Goal: Information Seeking & Learning: Learn about a topic

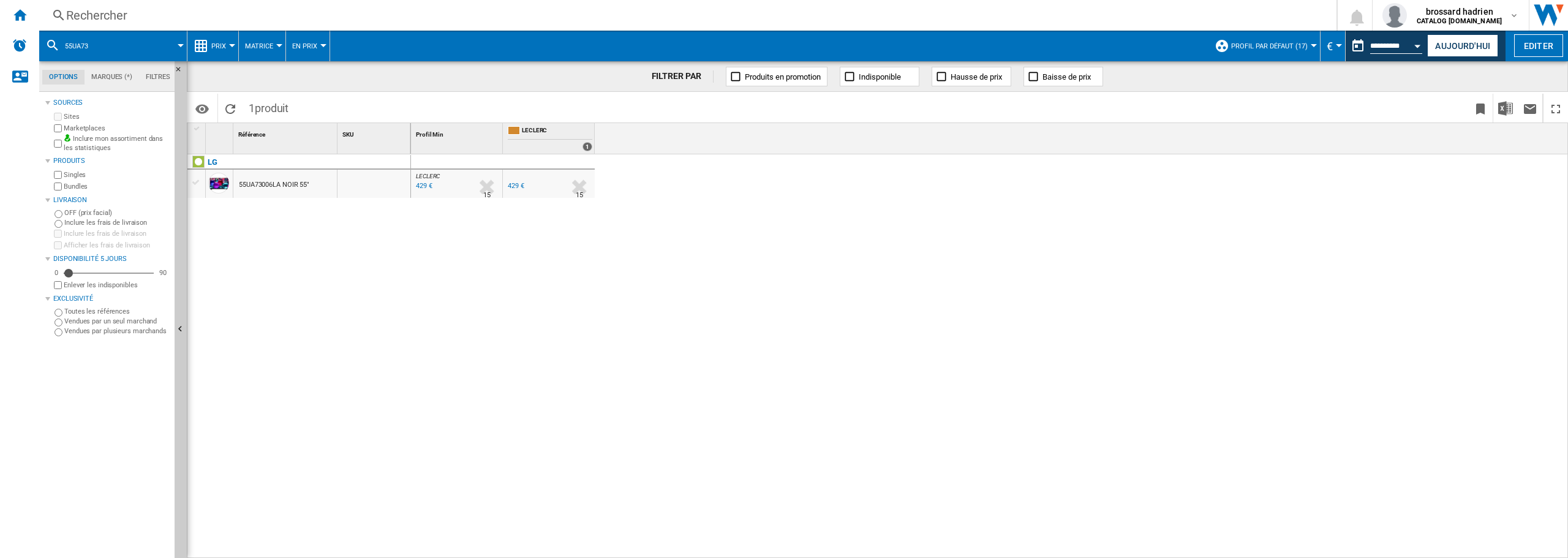
click at [92, 19] on div "Rechercher" at bounding box center [685, 15] width 1238 height 17
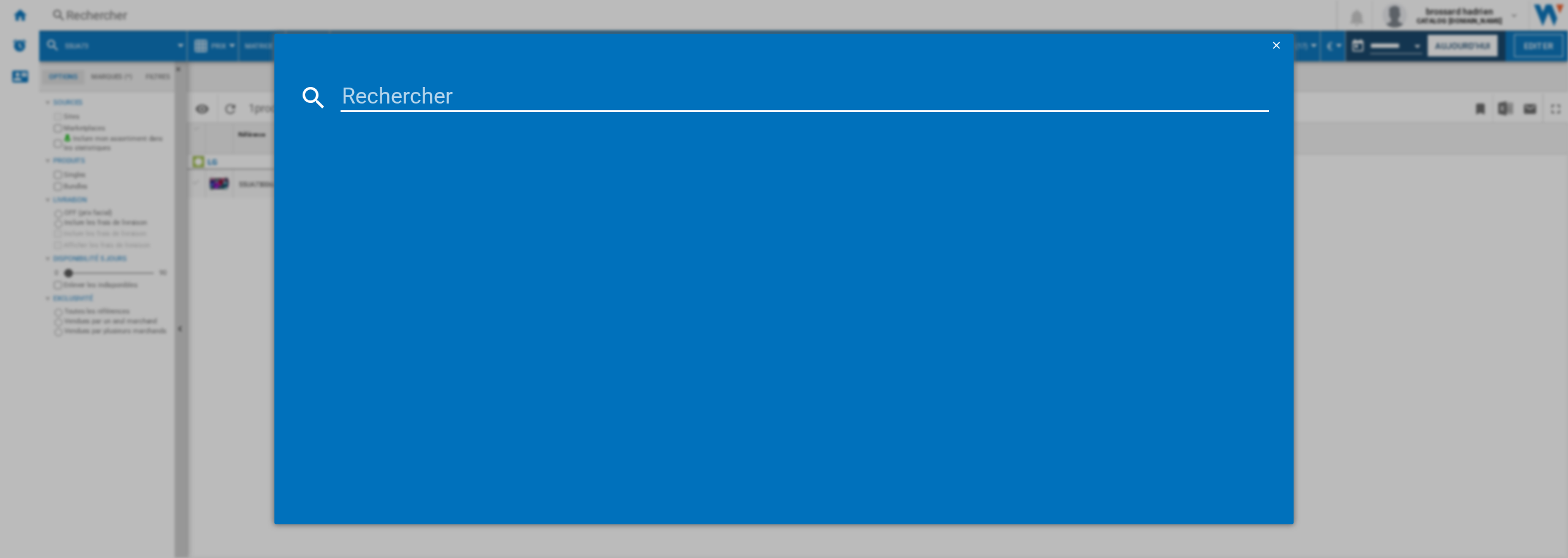
type input "65S95F"
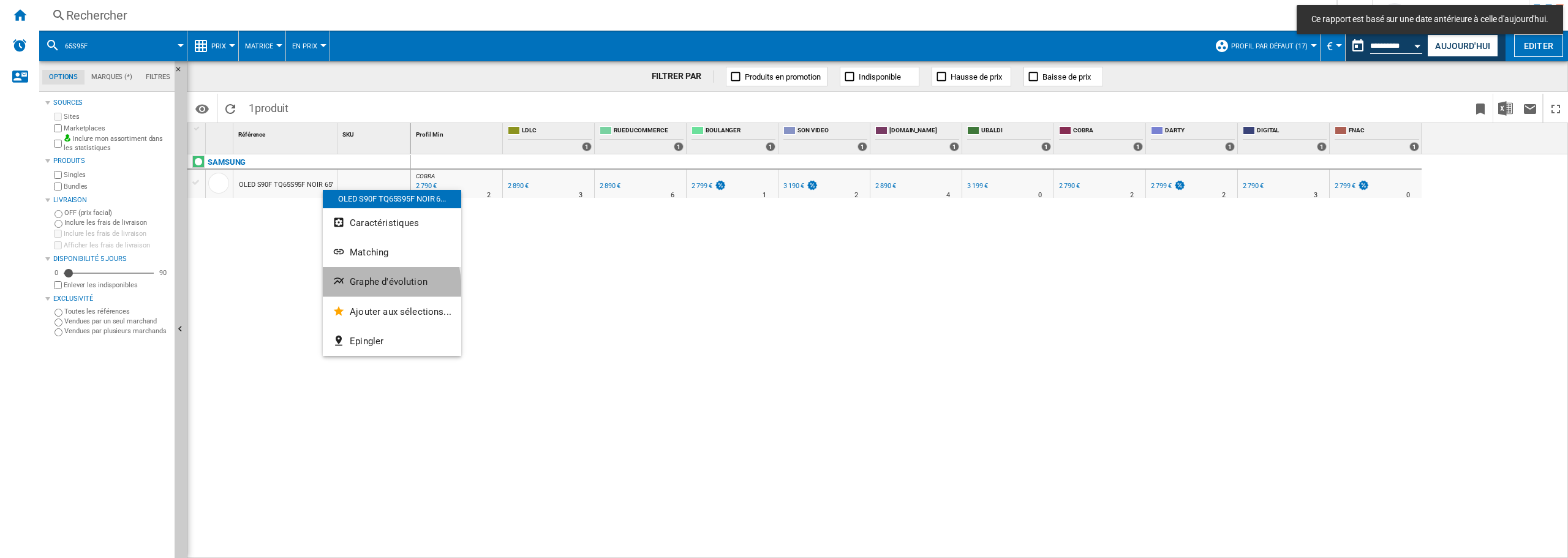
click at [369, 288] on button "Graphe d'évolution" at bounding box center [392, 282] width 138 height 29
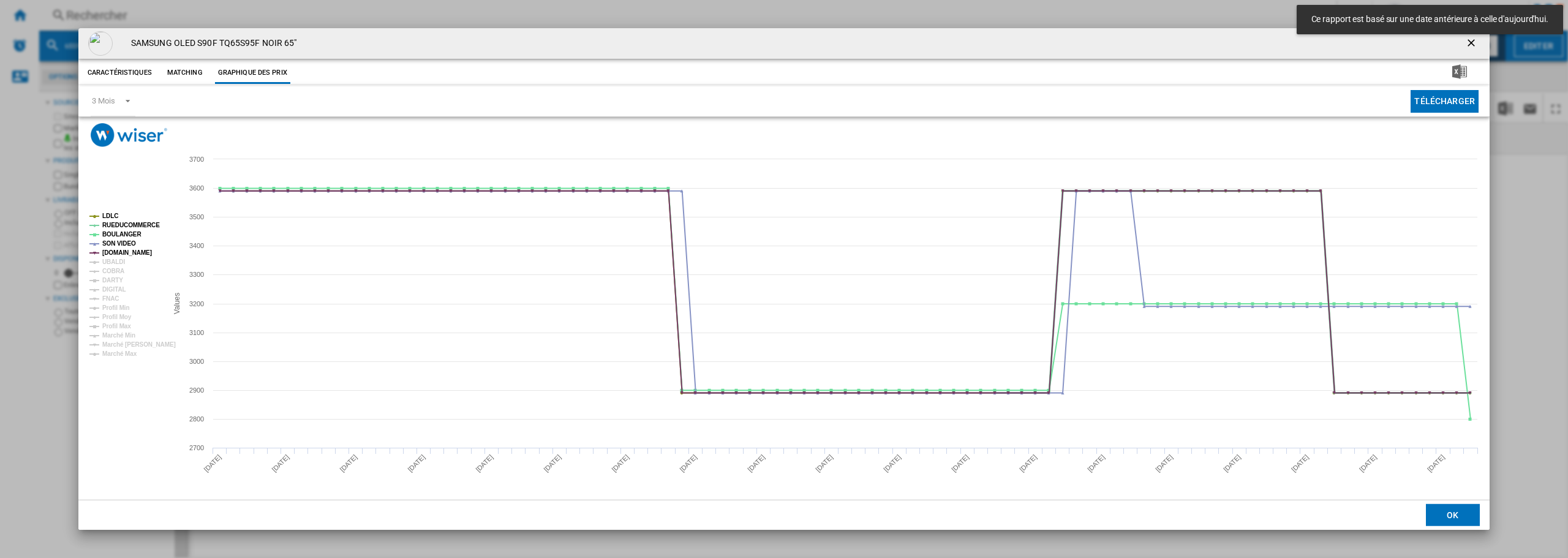
click at [115, 226] on tspan "RUEDUCOMMERCE" at bounding box center [131, 225] width 58 height 7
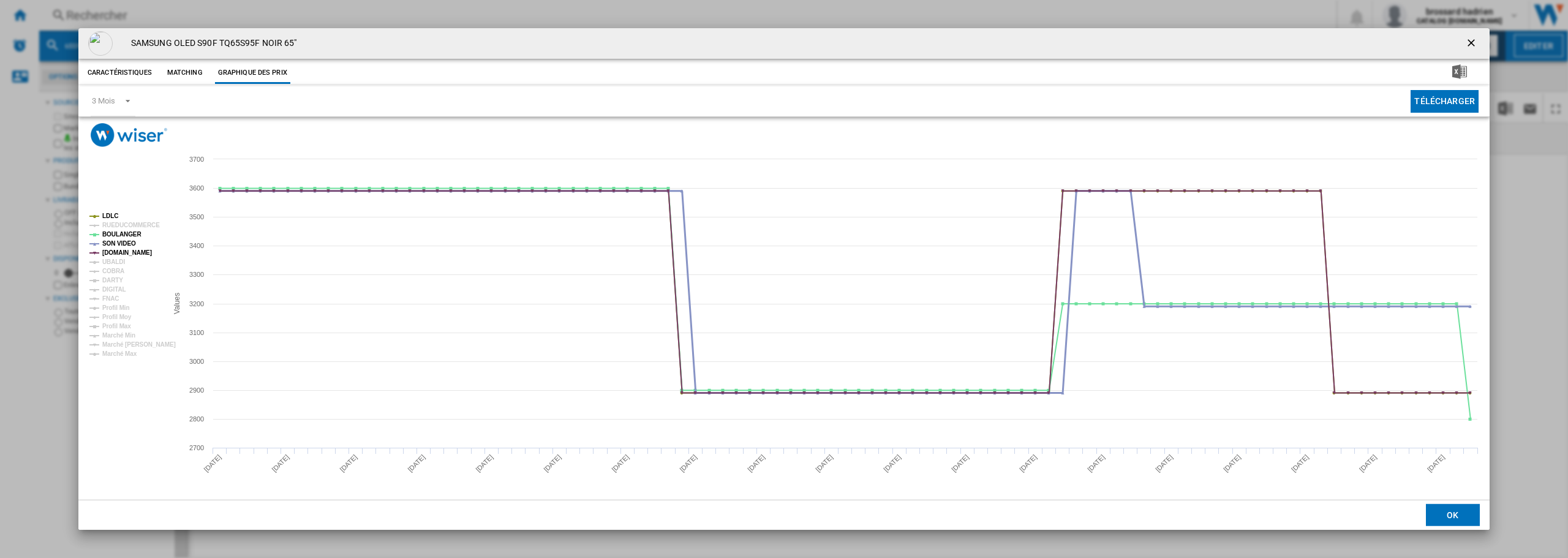
click at [115, 241] on tspan "SON VIDEO" at bounding box center [119, 244] width 34 height 7
click at [117, 252] on tspan "[DOMAIN_NAME]" at bounding box center [126, 253] width 49 height 7
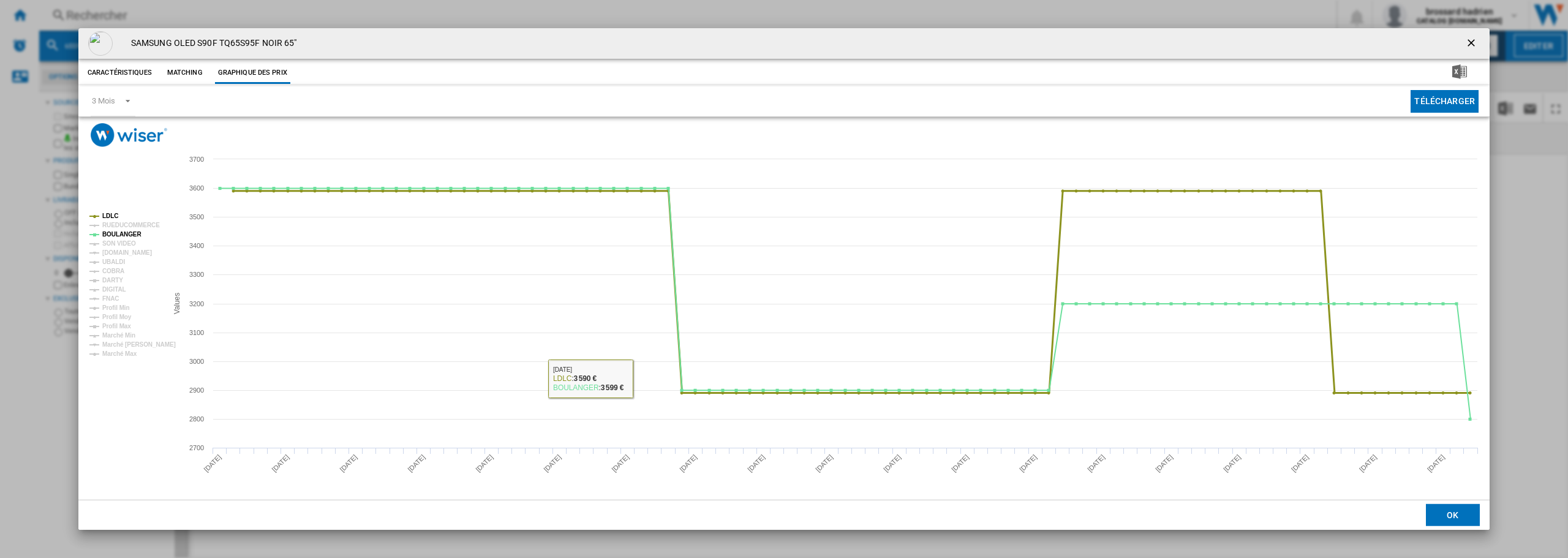
click at [106, 213] on tspan "LDLC" at bounding box center [110, 216] width 16 height 7
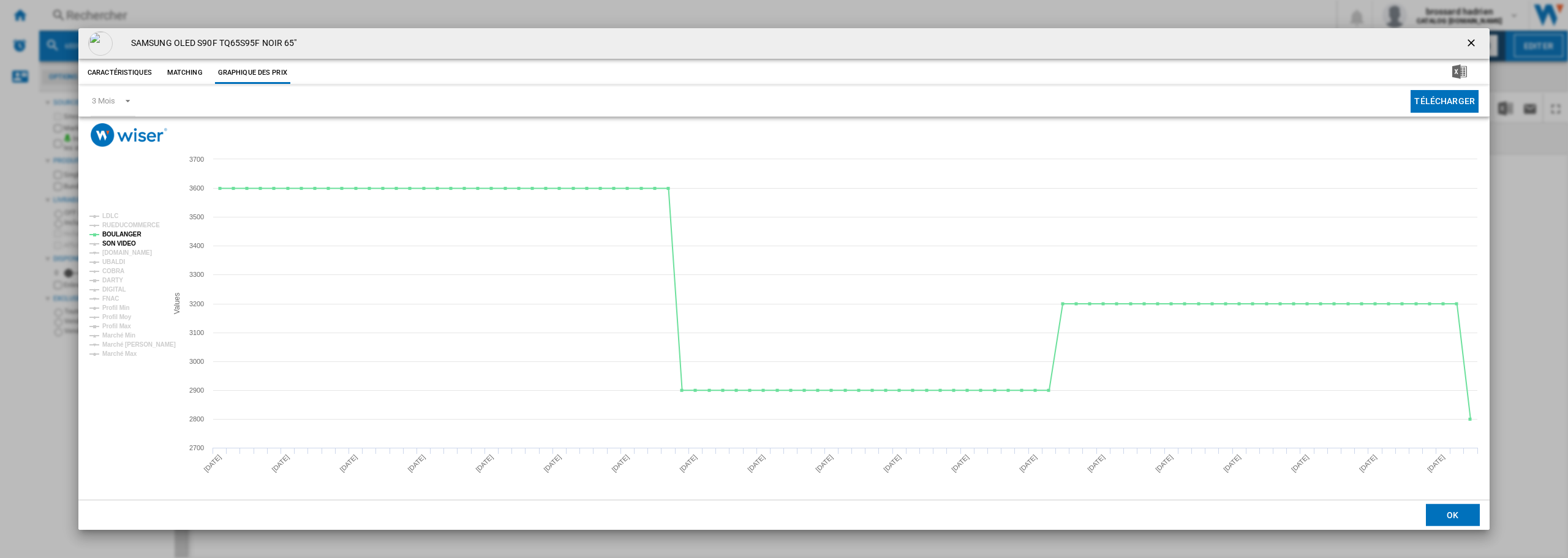
click at [125, 245] on tspan "SON VIDEO" at bounding box center [119, 244] width 34 height 7
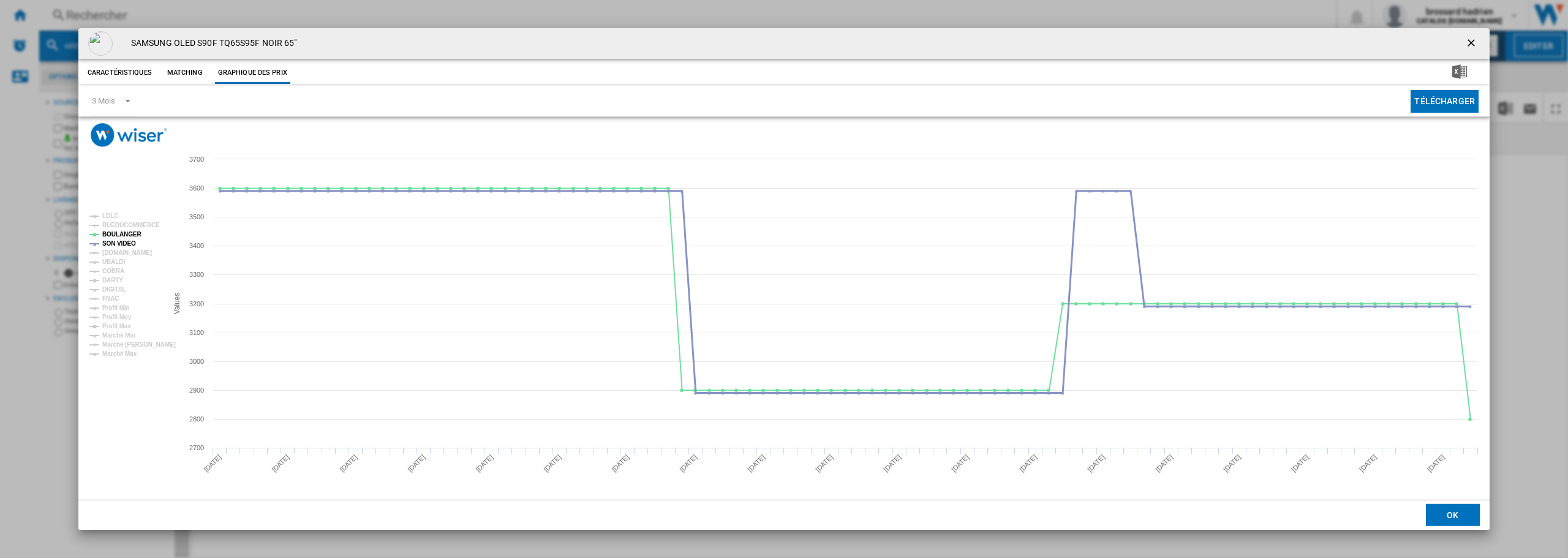
click at [125, 245] on tspan "SON VIDEO" at bounding box center [119, 244] width 34 height 7
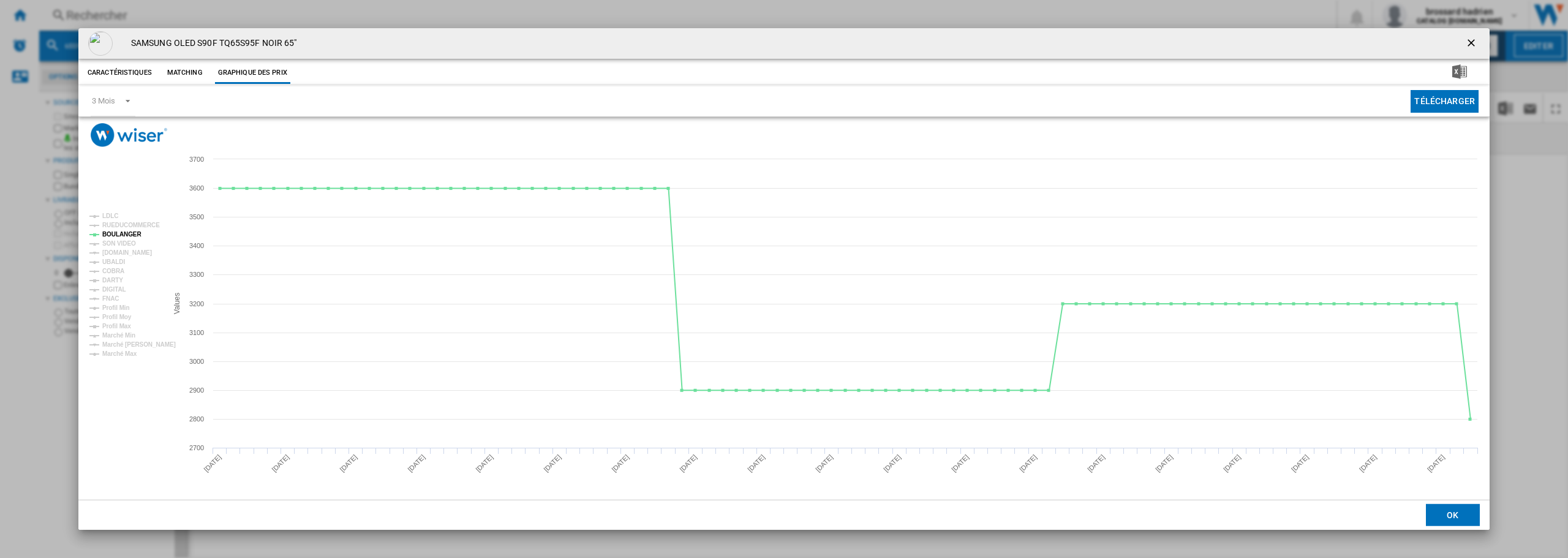
click at [1468, 46] on ng-md-icon "getI18NText('BUTTONS.CLOSE_DIALOG')" at bounding box center [1472, 44] width 15 height 15
